Goal: Find specific page/section

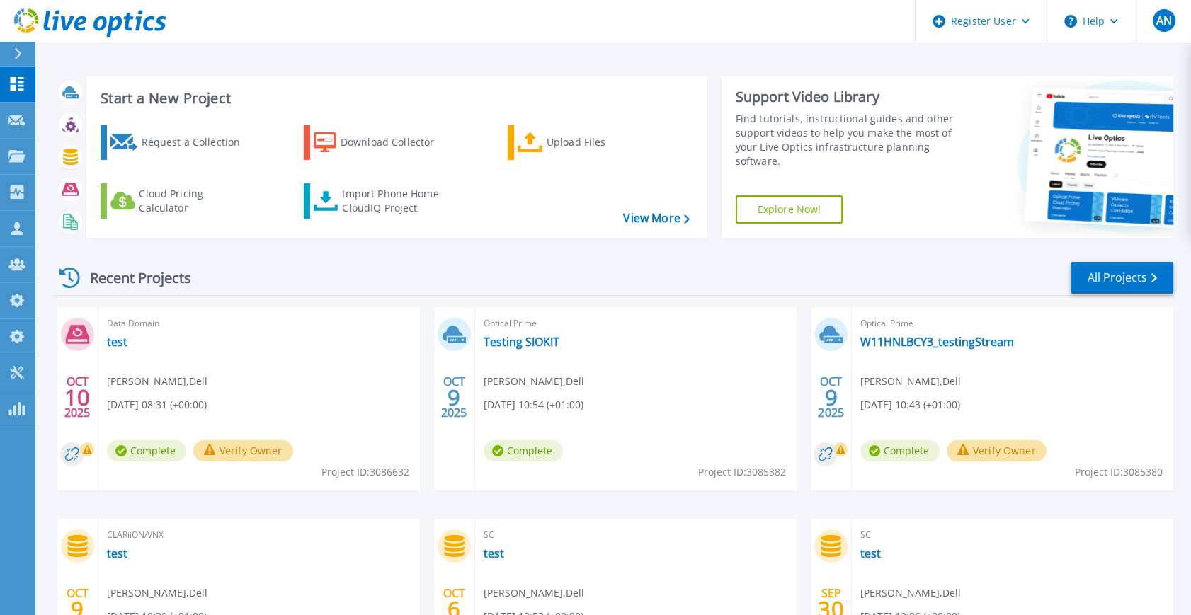
click at [325, 262] on div "Recent Projects All Projects" at bounding box center [614, 277] width 1118 height 35
click at [24, 297] on icon at bounding box center [16, 300] width 17 height 13
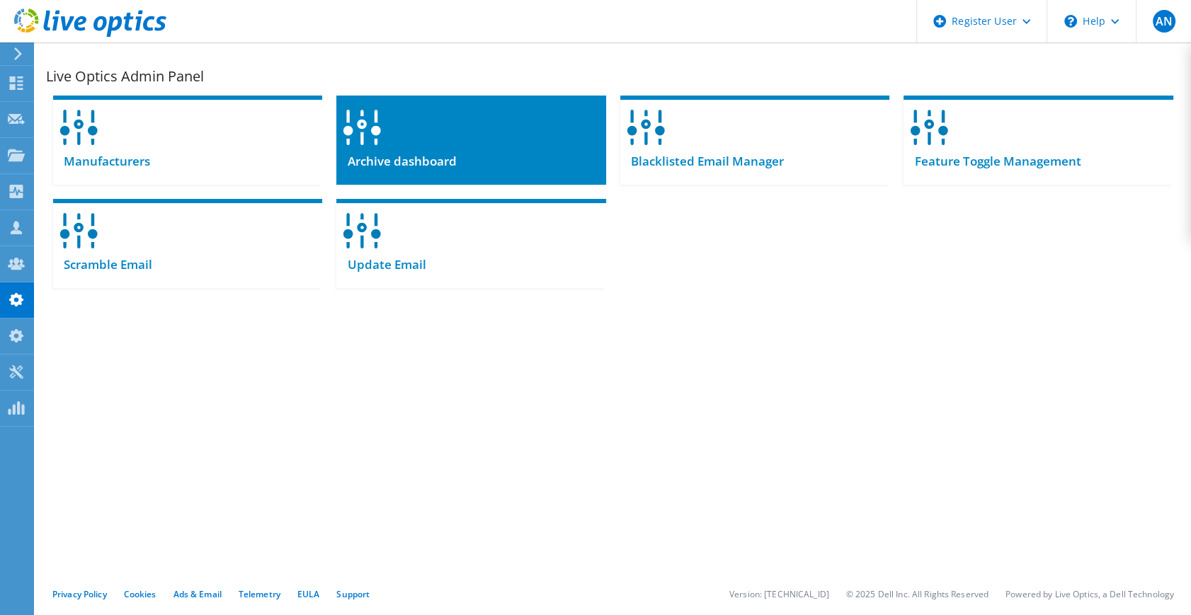
drag, startPoint x: 762, startPoint y: 273, endPoint x: 401, endPoint y: 150, distance: 381.4
click at [761, 273] on div "Manufacturers Archive dashboard Blacklisted Email Manager" at bounding box center [613, 191] width 1134 height 207
click at [389, 137] on div at bounding box center [470, 123] width 269 height 55
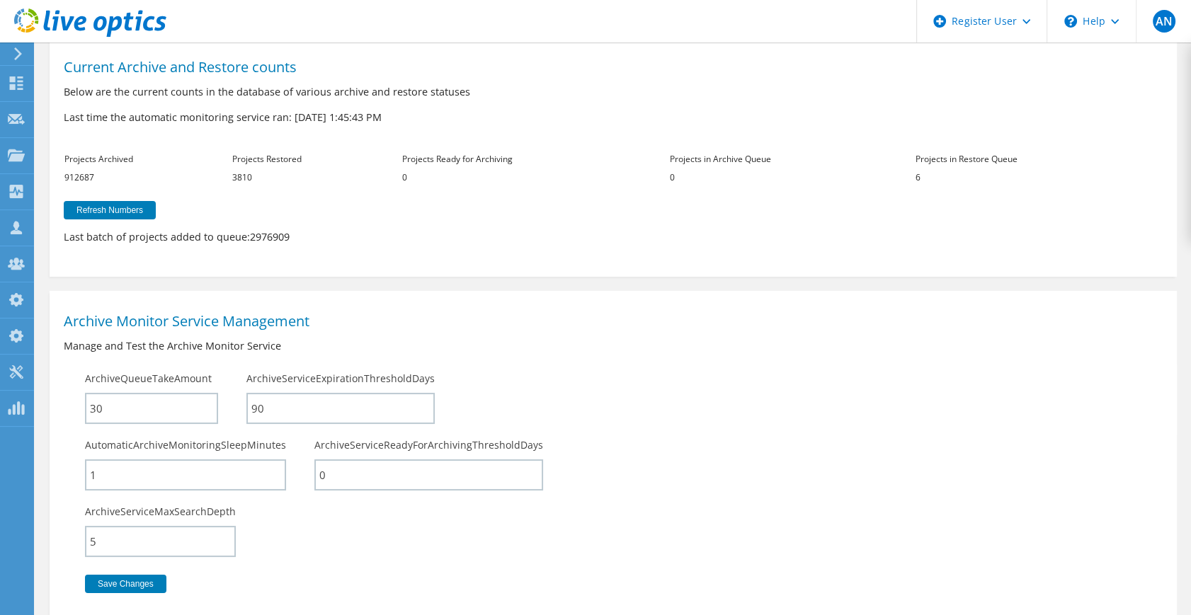
scroll to position [64, 0]
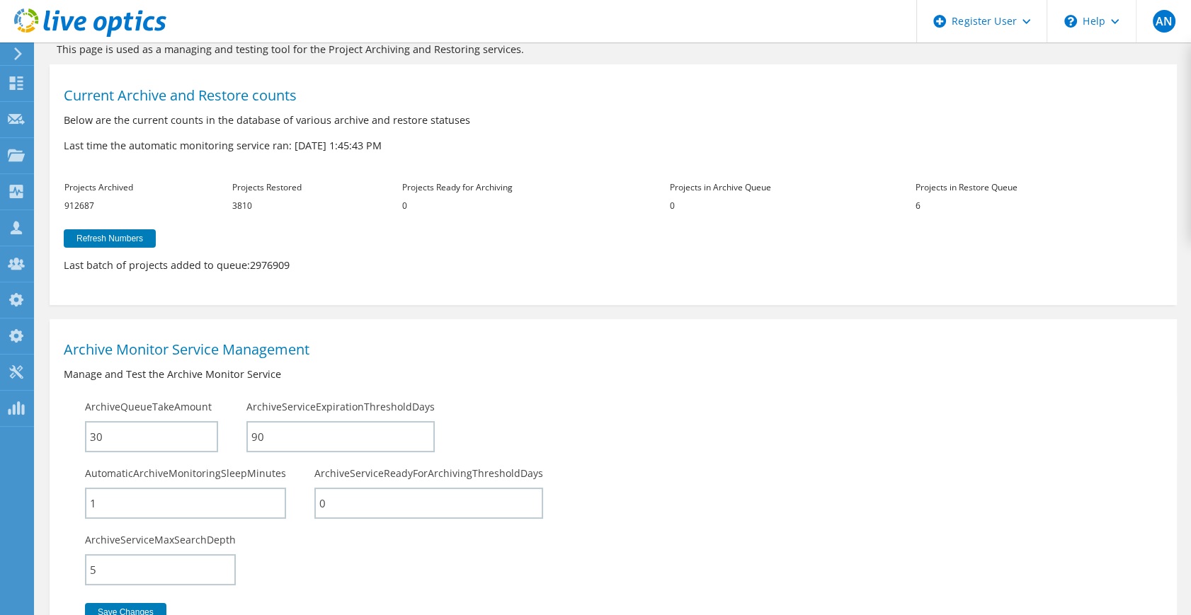
click at [422, 551] on div "ArchiveQueueTakeAmount 30 ArchiveServiceExpirationThresholdDays 90 AutomaticArc…" at bounding box center [342, 511] width 542 height 236
